Goal: Information Seeking & Learning: Learn about a topic

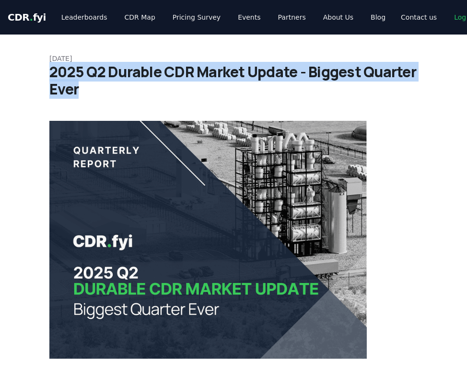
drag, startPoint x: 51, startPoint y: 72, endPoint x: 96, endPoint y: 91, distance: 48.8
click at [96, 91] on h1 "2025 Q2 Durable CDR Market Update - Biggest Quarter Ever" at bounding box center [233, 80] width 369 height 35
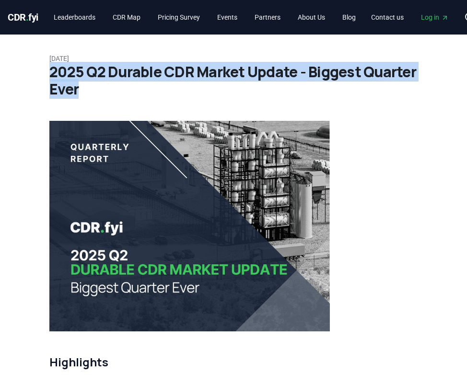
copy h1 "2025 Q2 Durable CDR Market Update - Biggest Quarter Ever"
